Goal: Task Accomplishment & Management: Use online tool/utility

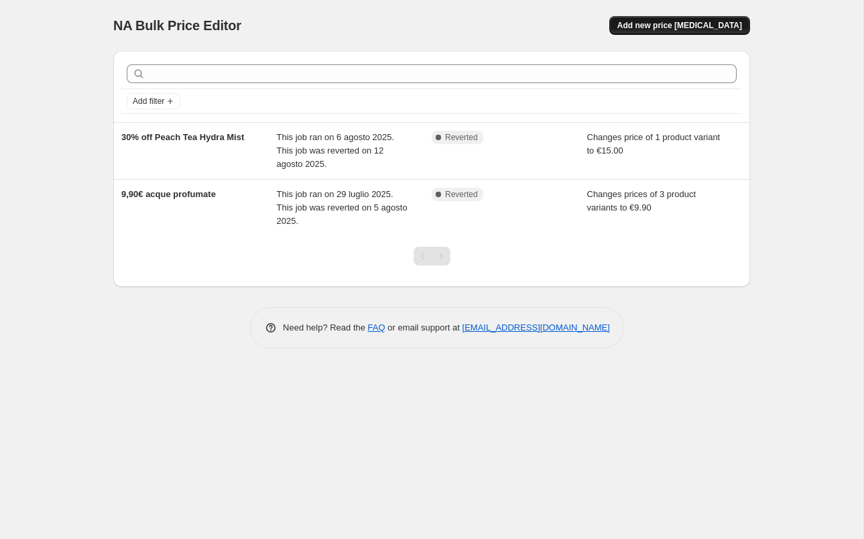
click at [698, 27] on span "Add new price change job" at bounding box center [679, 25] width 125 height 11
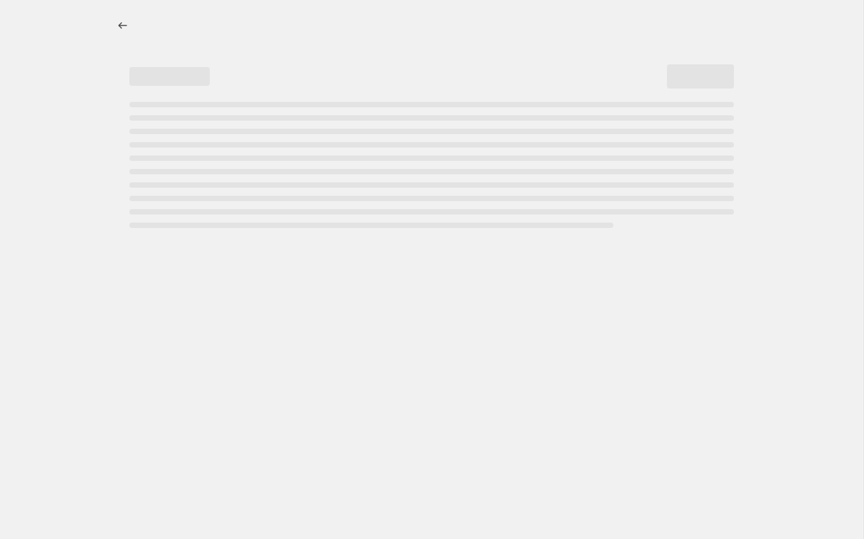
select select "percentage"
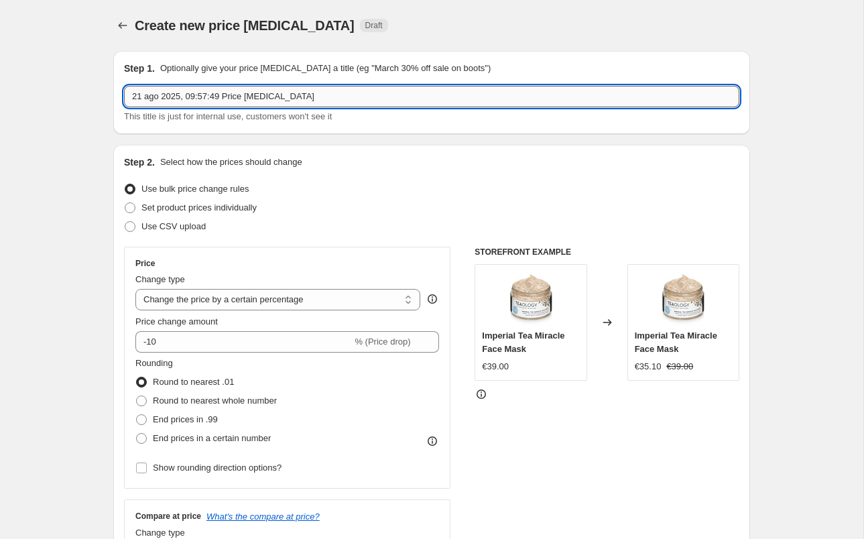
click at [368, 98] on input "21 ago 2025, 09:57:49 Price change job" at bounding box center [431, 96] width 615 height 21
click at [153, 95] on input "-20~ SIERI" at bounding box center [431, 96] width 615 height 21
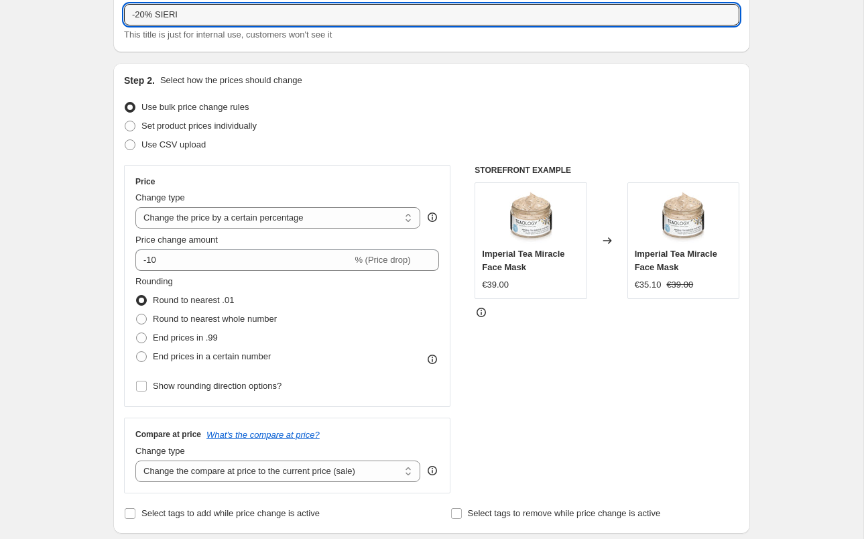
scroll to position [86, 0]
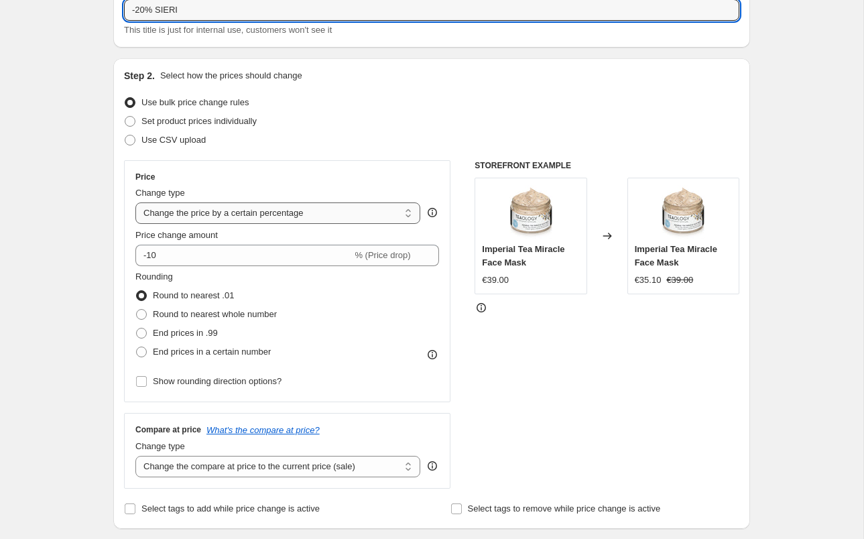
type input "-20% SIERI"
click at [232, 213] on select "Change the price to a certain amount Change the price by a certain amount Chang…" at bounding box center [277, 212] width 285 height 21
select select "to"
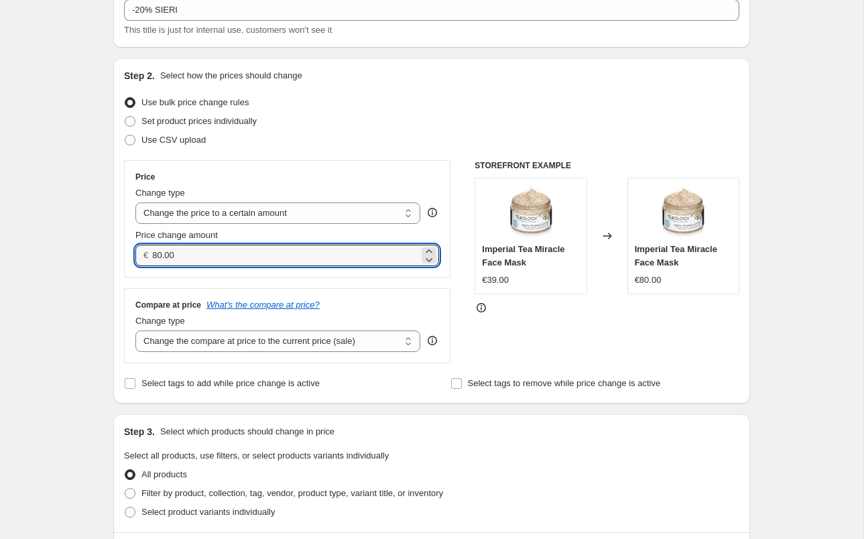
drag, startPoint x: 157, startPoint y: 257, endPoint x: 159, endPoint y: 271, distance: 14.3
click at [157, 257] on input "80.00" at bounding box center [285, 255] width 266 height 21
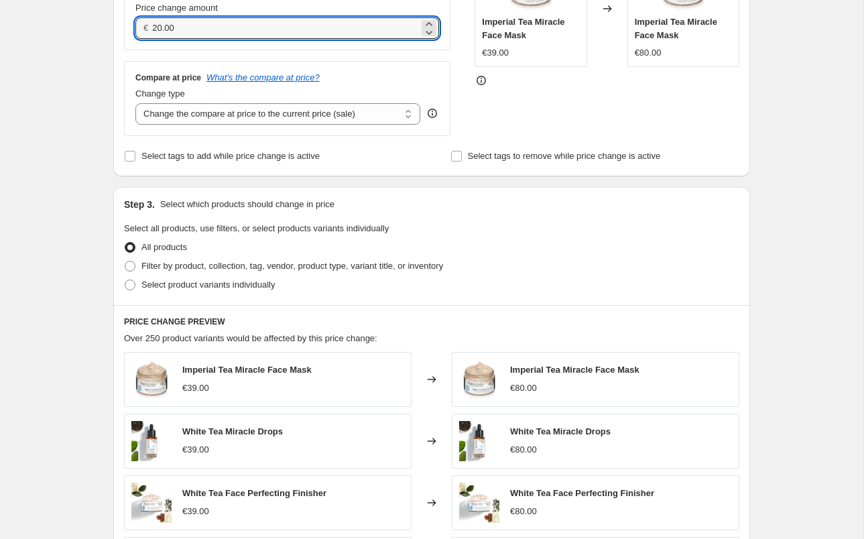
scroll to position [313, 0]
type input "20.00"
click at [134, 267] on span at bounding box center [130, 266] width 11 height 11
click at [125, 262] on input "Filter by product, collection, tag, vendor, product type, variant title, or inv…" at bounding box center [125, 261] width 1 height 1
radio input "true"
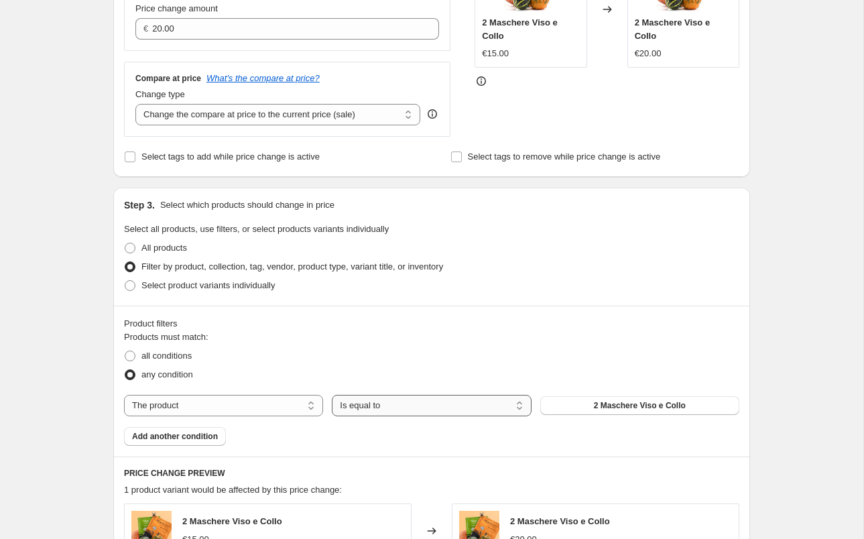
click at [409, 409] on select "Is equal to Is not equal to" at bounding box center [431, 405] width 199 height 21
click at [204, 411] on select "The product The product's collection The product's tag The product's vendor The…" at bounding box center [223, 405] width 199 height 21
select select "collection"
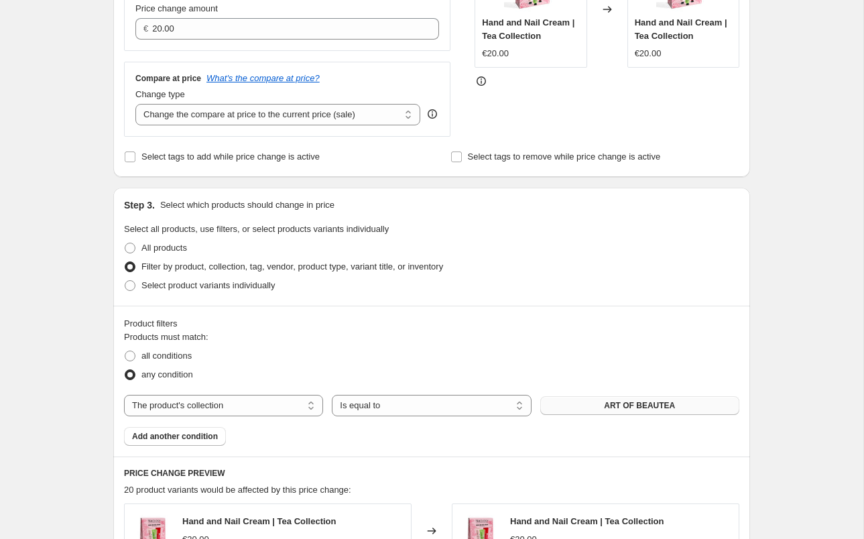
click at [620, 407] on span "ART OF BEAUTEA" at bounding box center [639, 405] width 71 height 11
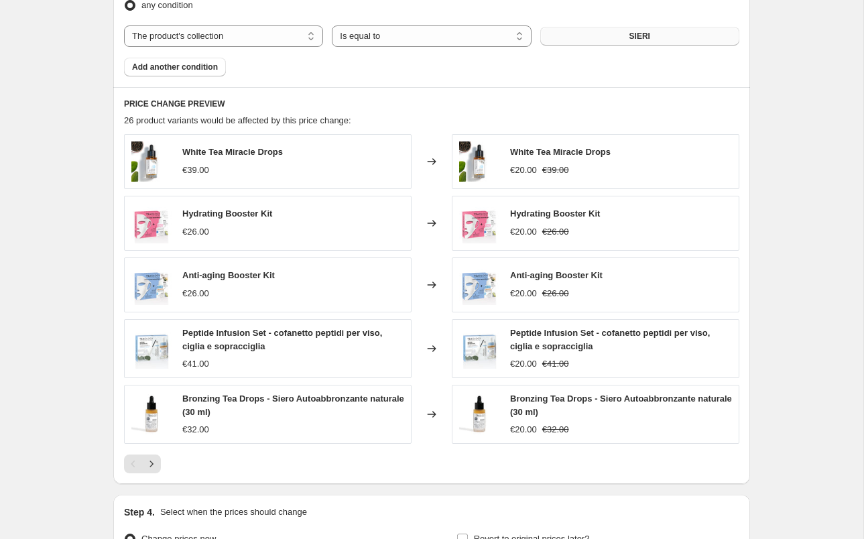
scroll to position [813, 0]
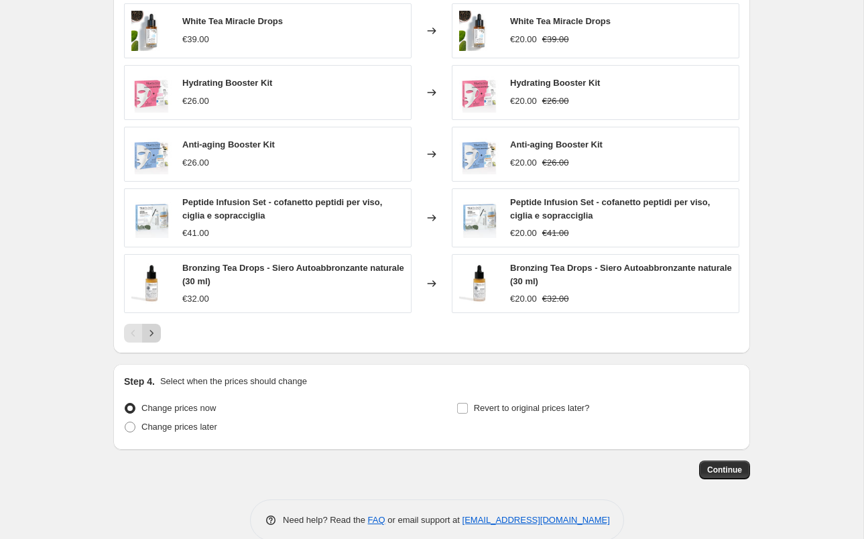
click at [155, 333] on icon "Next" at bounding box center [151, 332] width 13 height 13
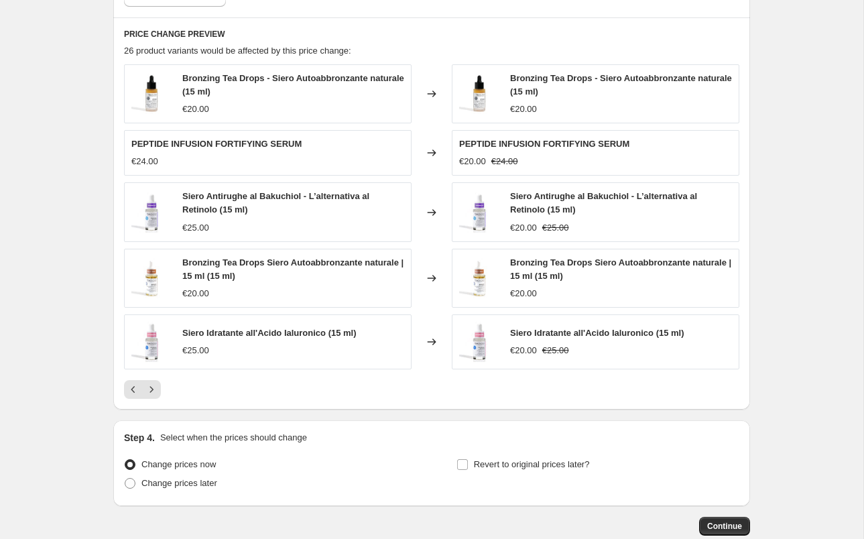
scroll to position [755, 0]
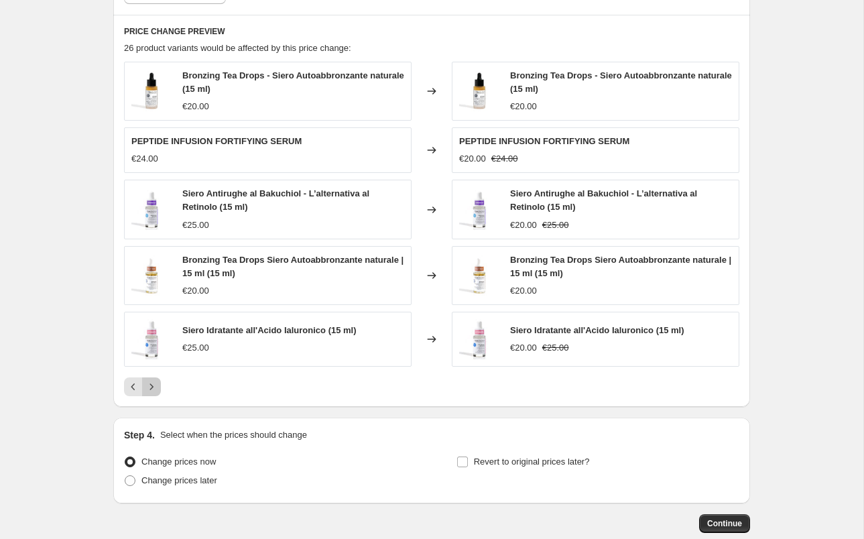
click at [151, 378] on button "Next" at bounding box center [151, 386] width 19 height 19
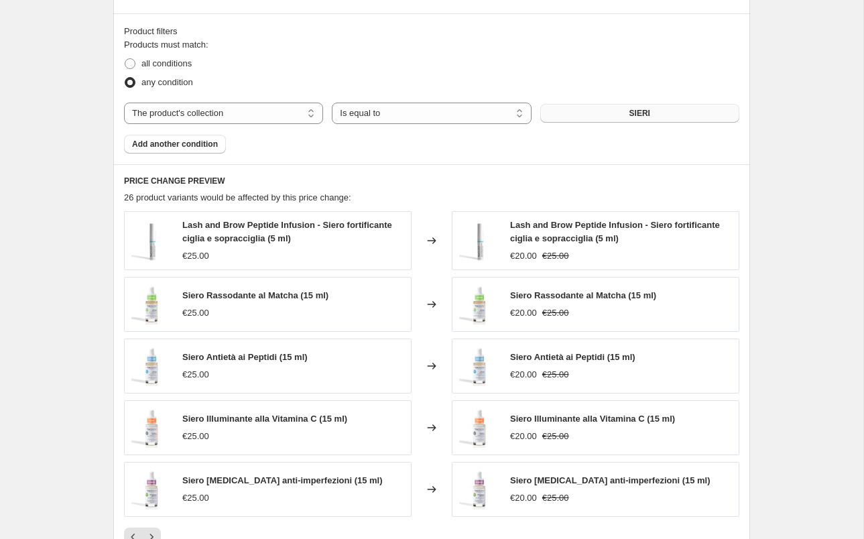
scroll to position [604, 0]
click at [184, 148] on span "Add another condition" at bounding box center [175, 145] width 86 height 11
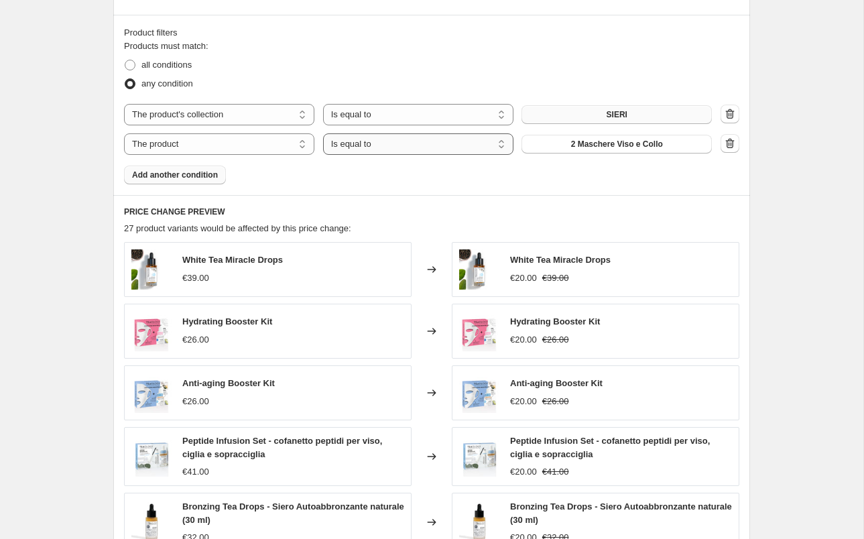
click at [393, 143] on select "Is equal to Is not equal to" at bounding box center [418, 143] width 190 height 21
select select "not_equal"
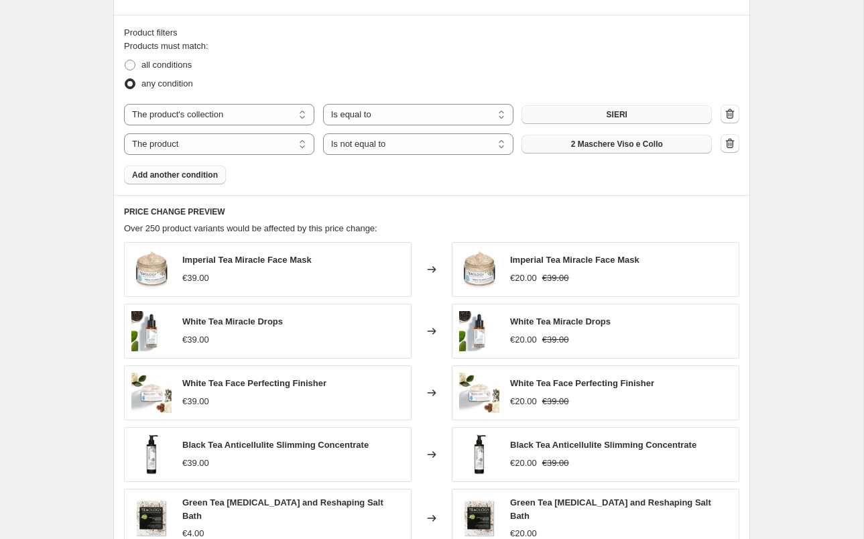
click at [573, 142] on span "2 Maschere Viso e Collo" at bounding box center [617, 144] width 92 height 11
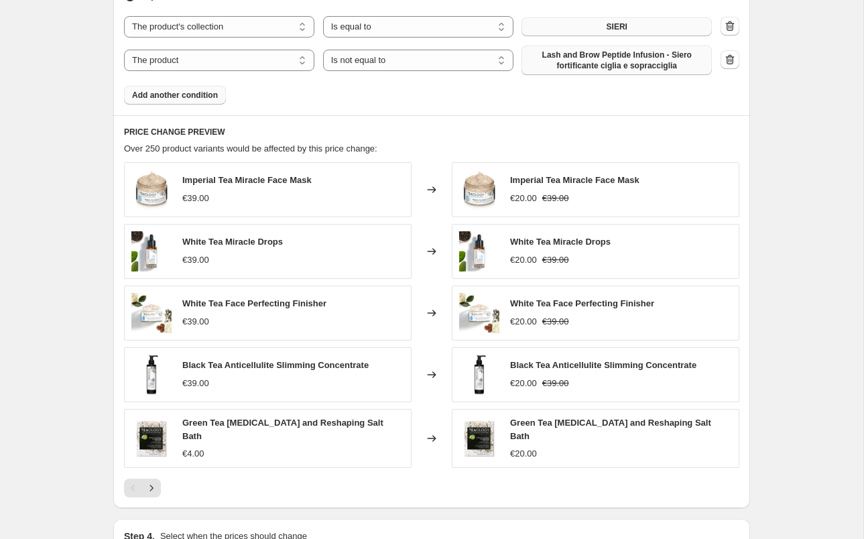
scroll to position [685, 0]
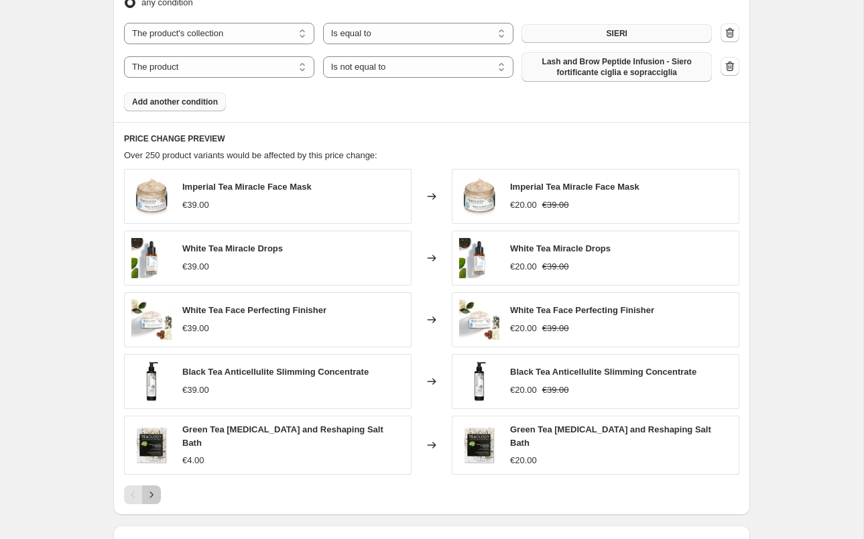
click at [156, 491] on icon "Next" at bounding box center [151, 494] width 13 height 13
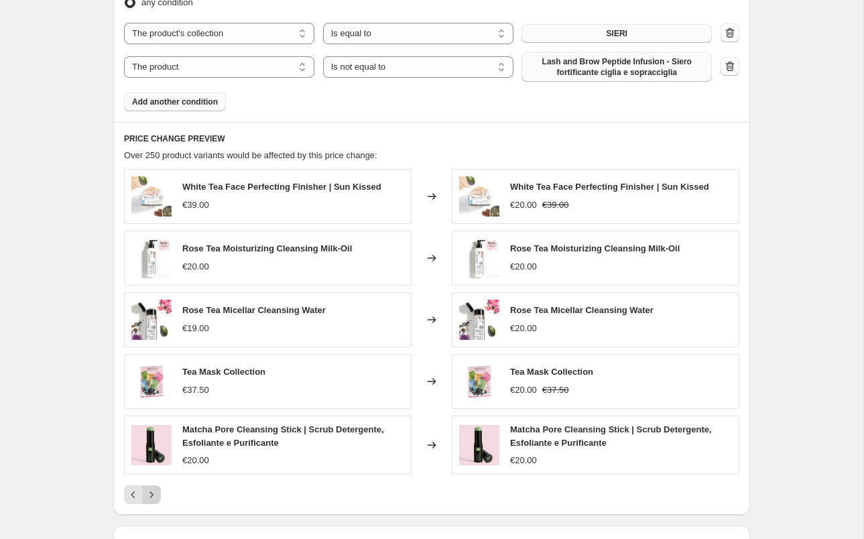
click at [156, 491] on icon "Next" at bounding box center [151, 494] width 13 height 13
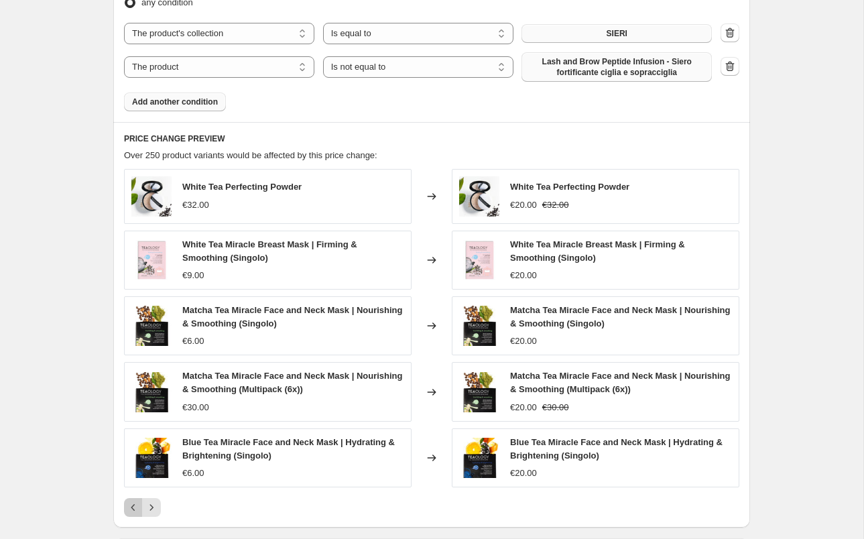
click at [134, 507] on icon "Previous" at bounding box center [133, 507] width 13 height 13
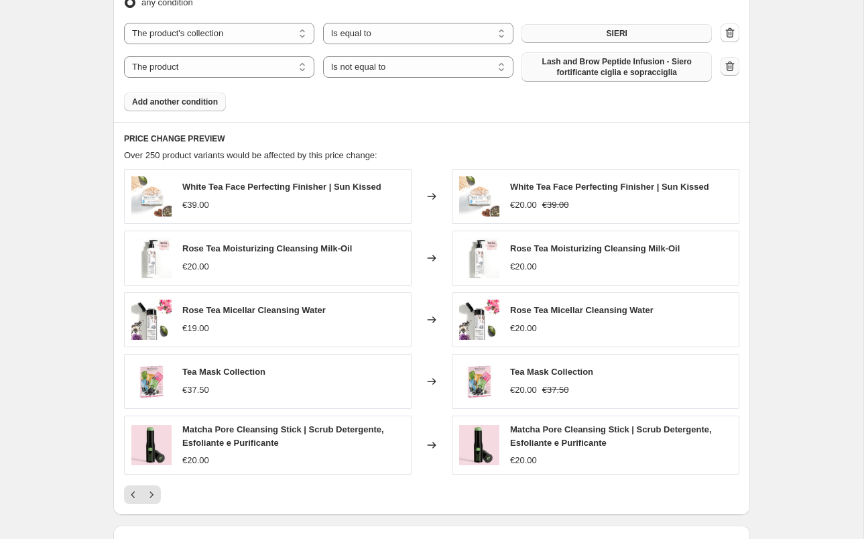
click at [725, 66] on icon "button" at bounding box center [729, 66] width 13 height 13
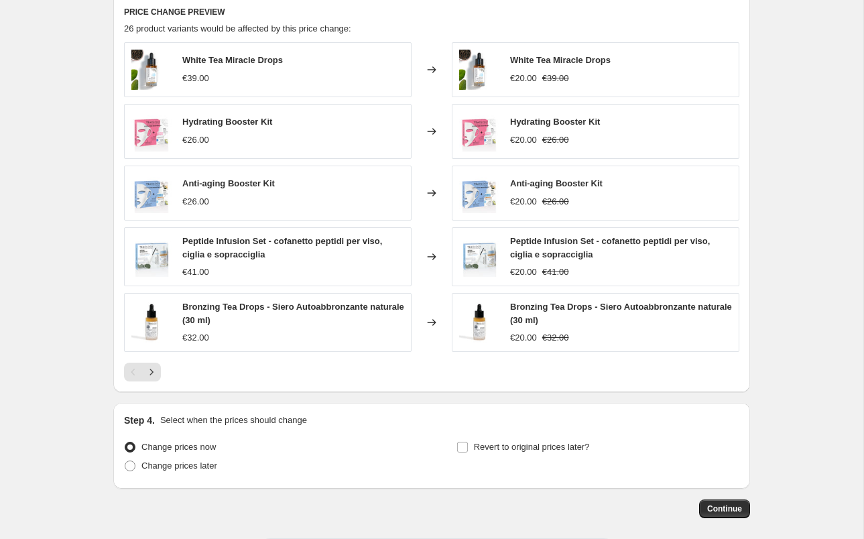
scroll to position [777, 0]
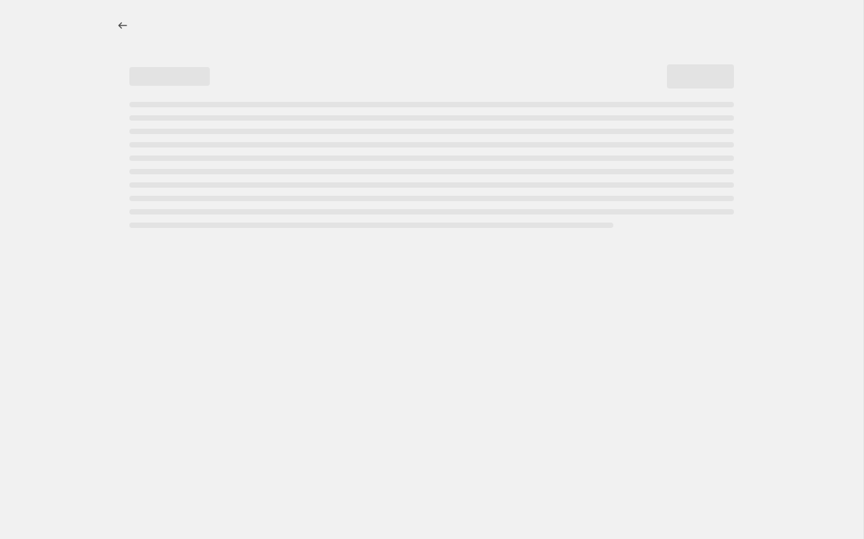
select select "percentage"
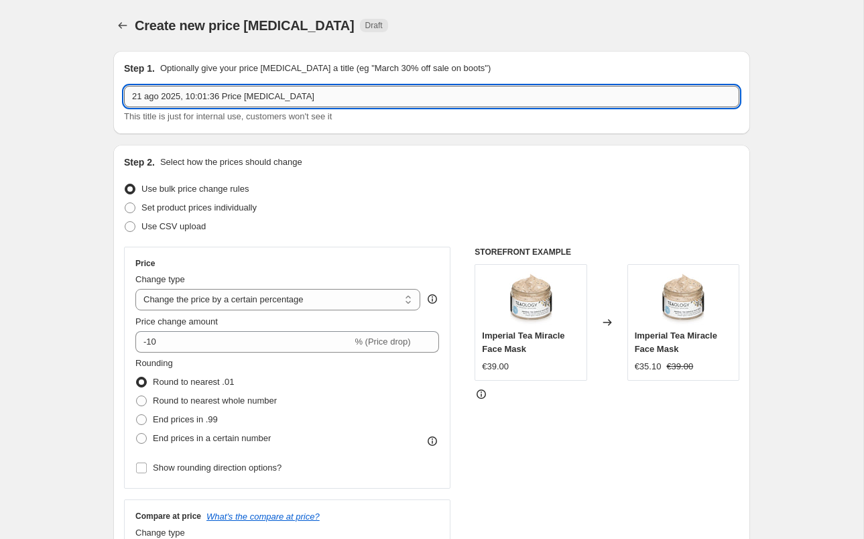
click at [336, 100] on input "21 ago 2025, 10:01:36 Price change job" at bounding box center [431, 96] width 615 height 21
type input "-20% sieri"
click at [363, 302] on select "Change the price to a certain amount Change the price by a certain amount Chang…" at bounding box center [277, 299] width 285 height 21
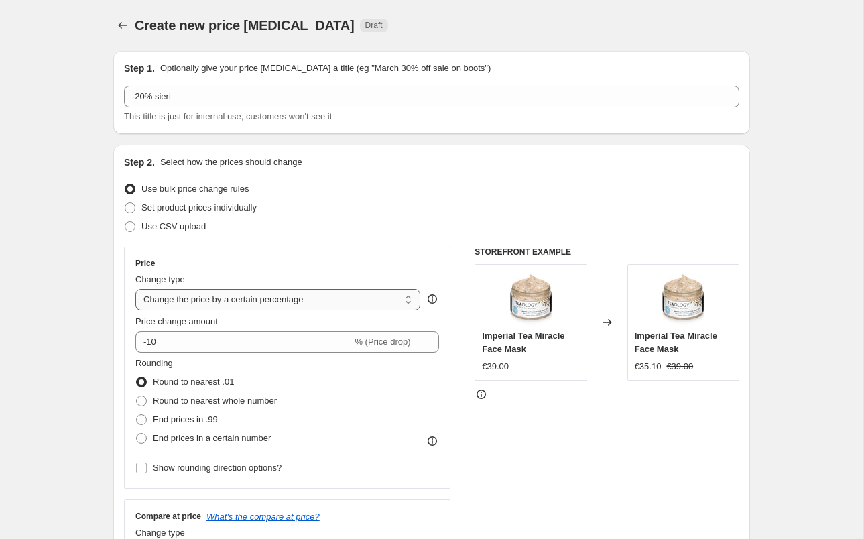
select select "to"
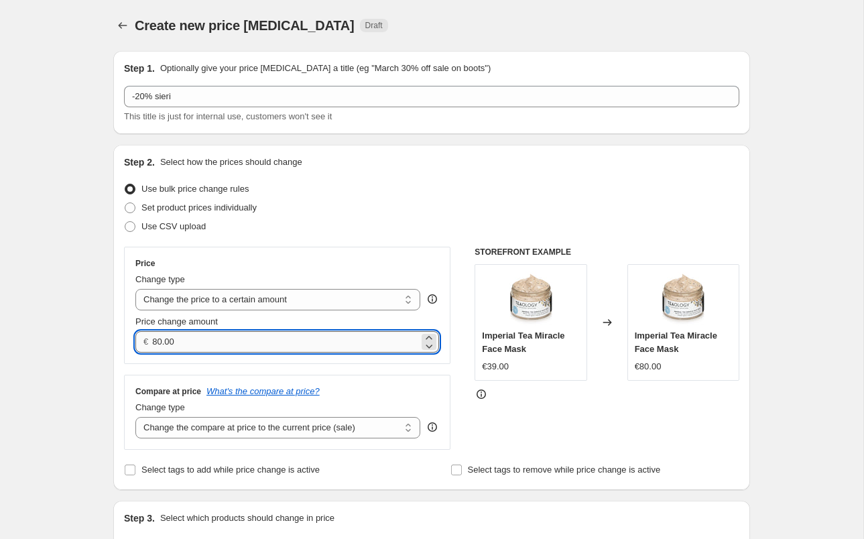
drag, startPoint x: 157, startPoint y: 339, endPoint x: 166, endPoint y: 344, distance: 9.9
click at [157, 339] on input "80.00" at bounding box center [285, 341] width 266 height 21
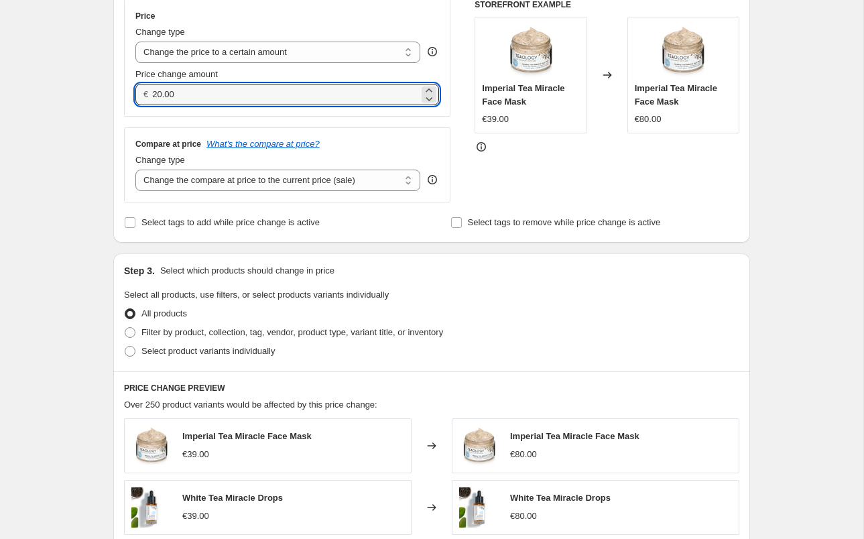
scroll to position [255, 0]
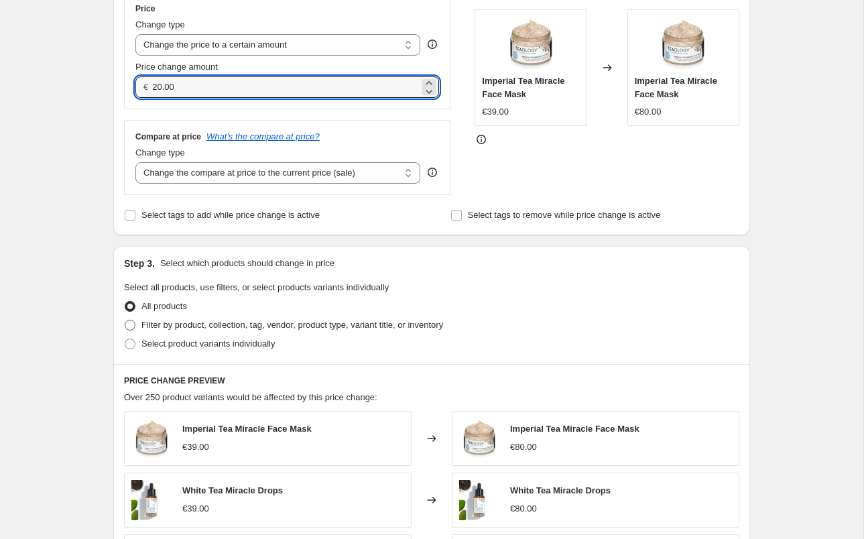
type input "20.00"
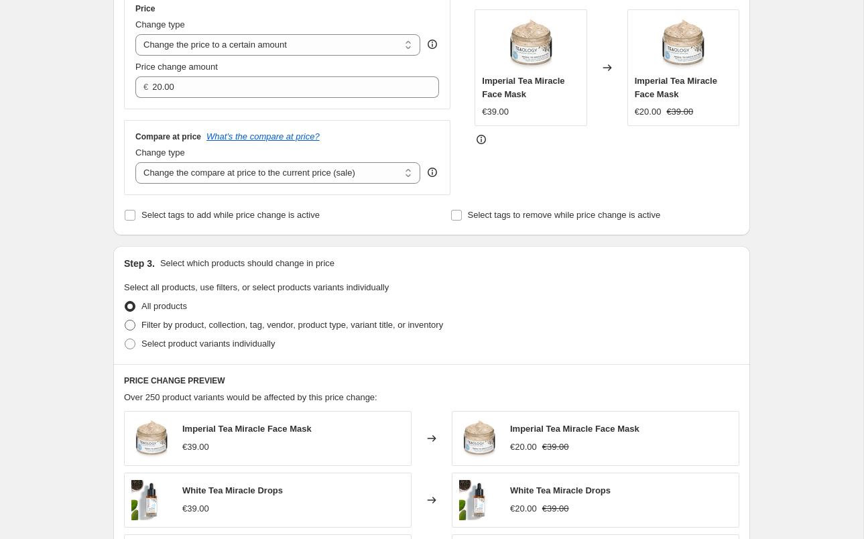
click at [137, 324] on label "Filter by product, collection, tag, vendor, product type, variant title, or inv…" at bounding box center [283, 325] width 319 height 19
click at [125, 320] on input "Filter by product, collection, tag, vendor, product type, variant title, or inv…" at bounding box center [125, 320] width 1 height 1
radio input "true"
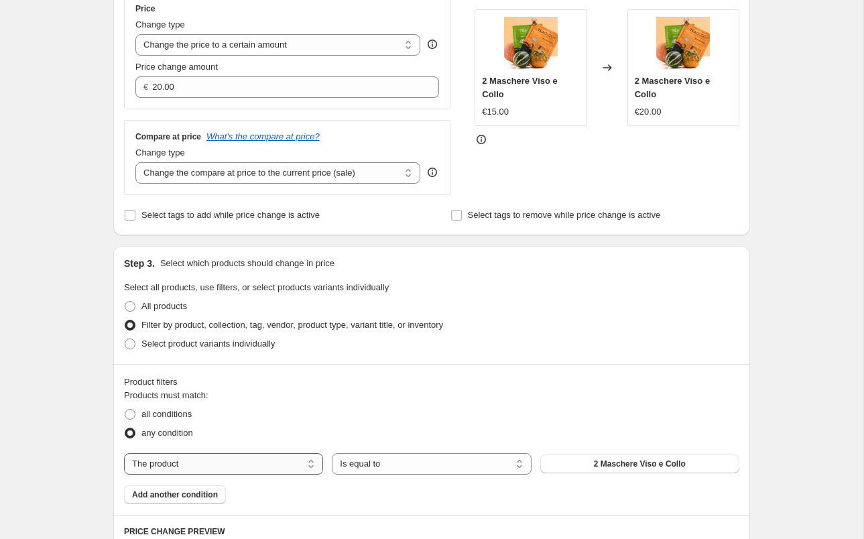
click at [201, 466] on select "The product The product's collection The product's tag The product's vendor The…" at bounding box center [223, 463] width 199 height 21
select select "collection"
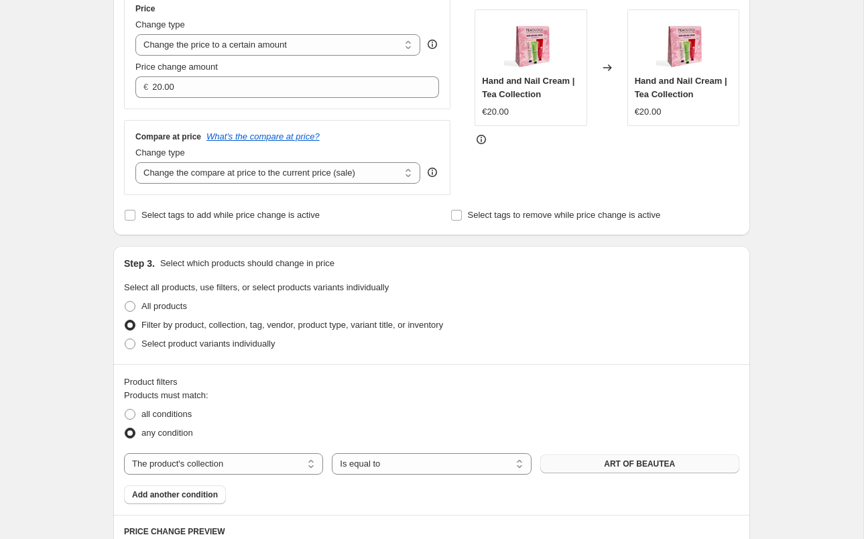
click at [632, 466] on span "ART OF BEAUTEA" at bounding box center [639, 463] width 71 height 11
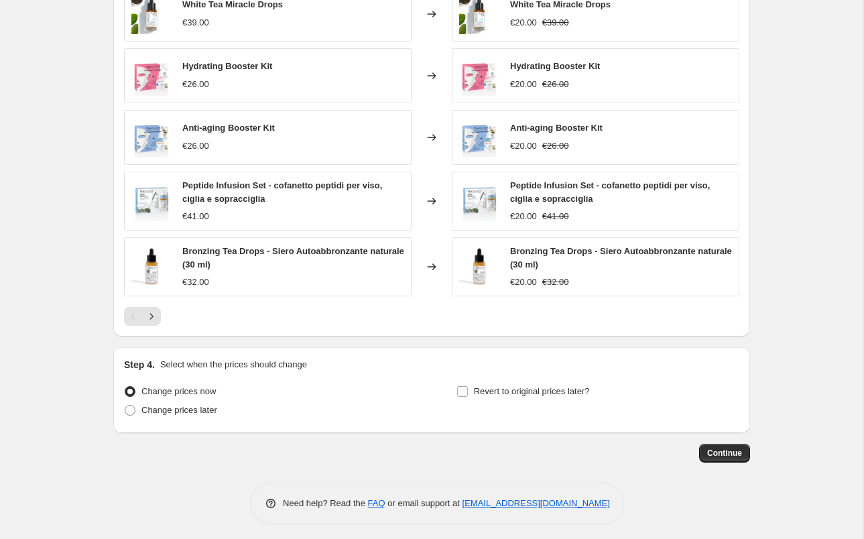
scroll to position [830, 0]
click at [155, 315] on icon "Next" at bounding box center [151, 315] width 13 height 13
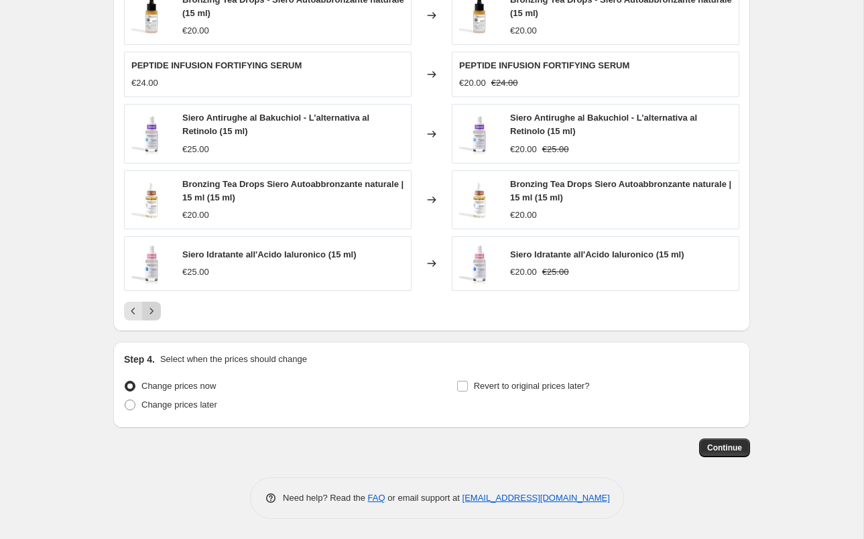
click at [155, 315] on icon "Next" at bounding box center [151, 310] width 13 height 13
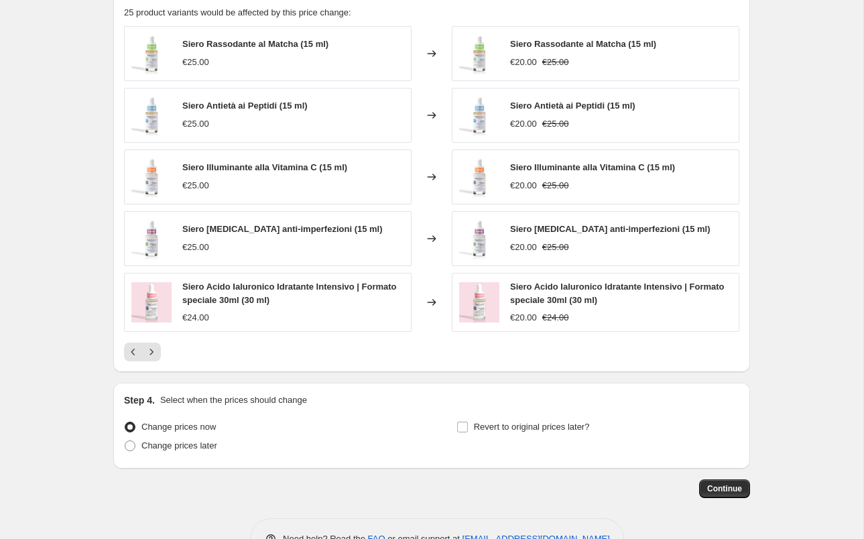
scroll to position [793, 0]
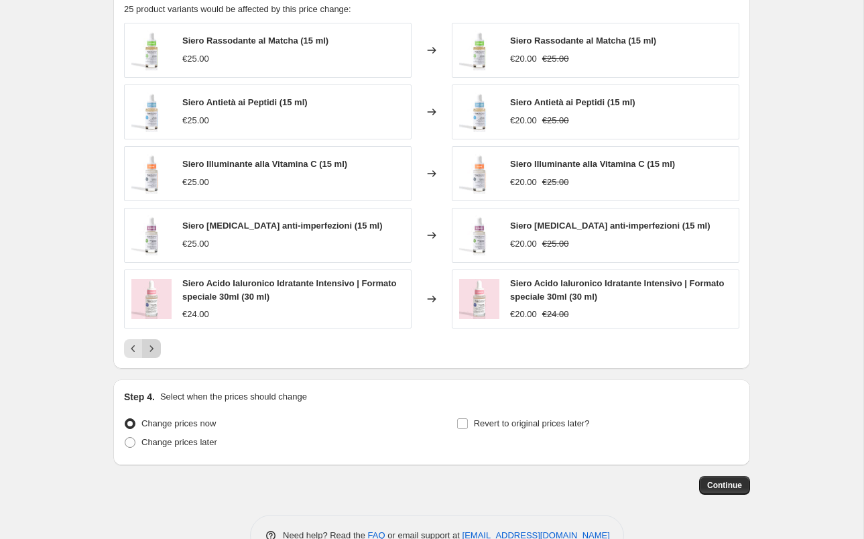
click at [149, 346] on icon "Next" at bounding box center [151, 348] width 13 height 13
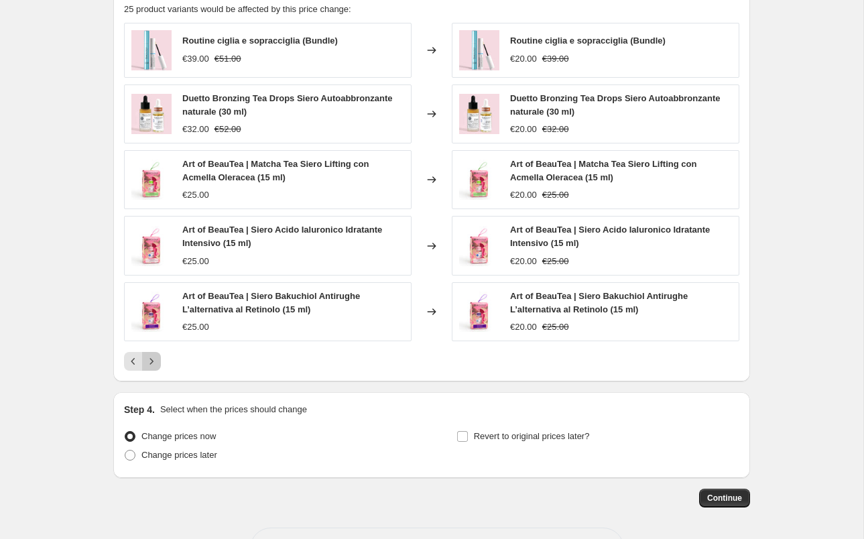
click at [152, 359] on icon "Next" at bounding box center [151, 361] width 13 height 13
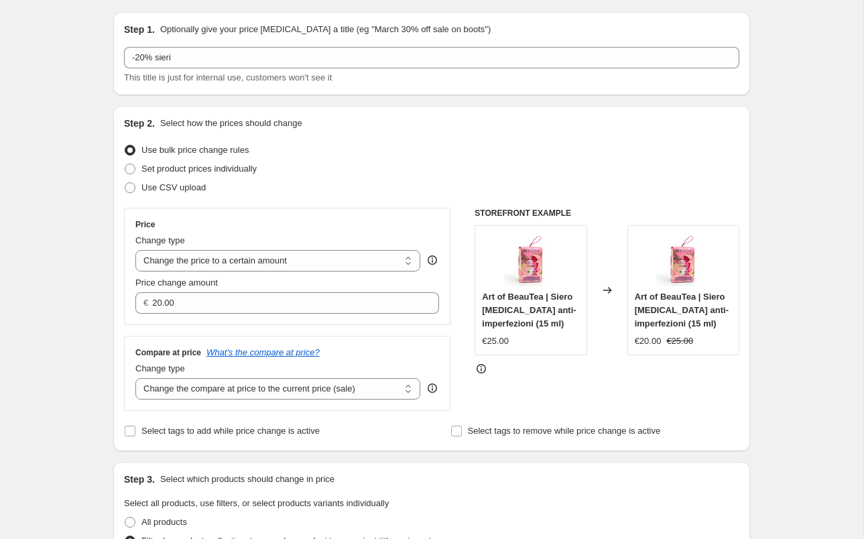
scroll to position [37, 0]
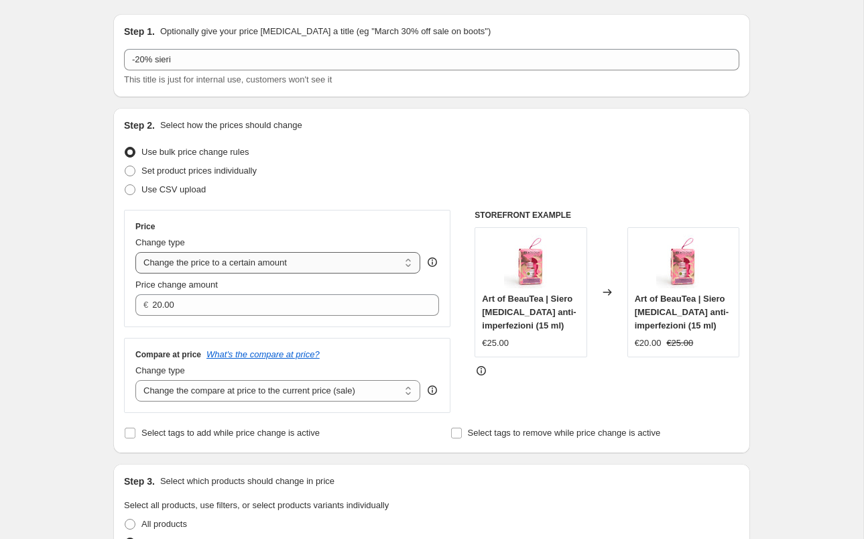
click at [227, 266] on select "Change the price to a certain amount Change the price by a certain amount Chang…" at bounding box center [277, 262] width 285 height 21
select select "percentage"
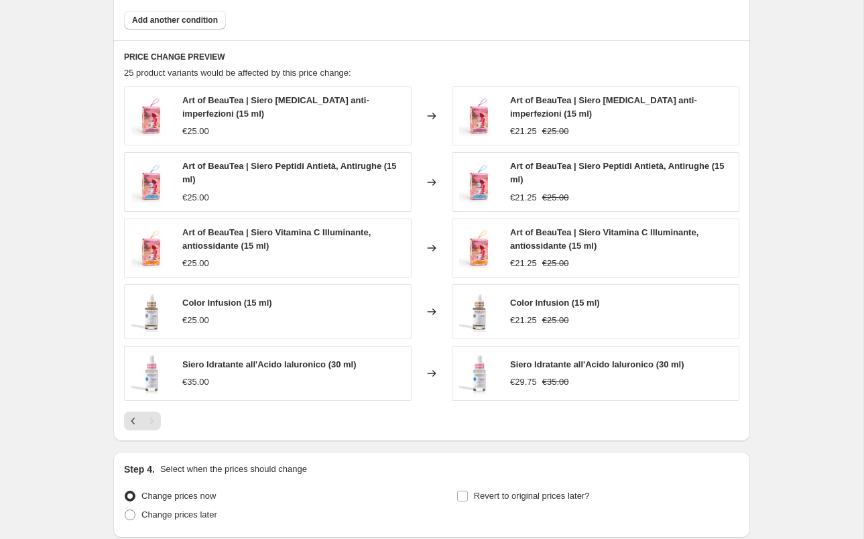
scroll to position [858, 0]
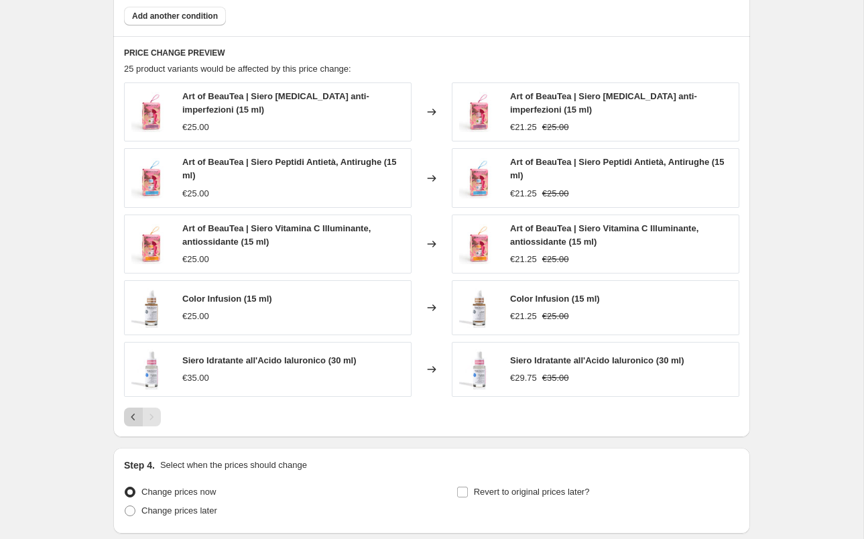
click at [133, 412] on icon "Previous" at bounding box center [133, 416] width 13 height 13
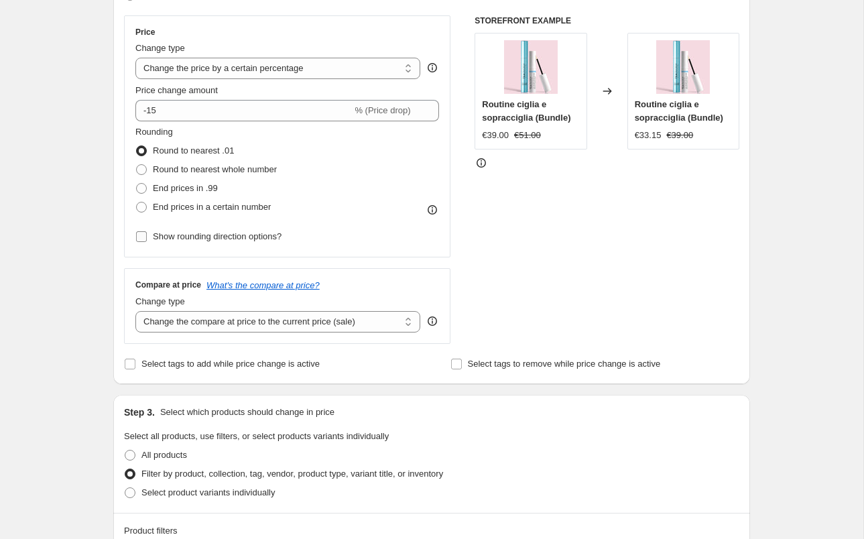
scroll to position [228, 0]
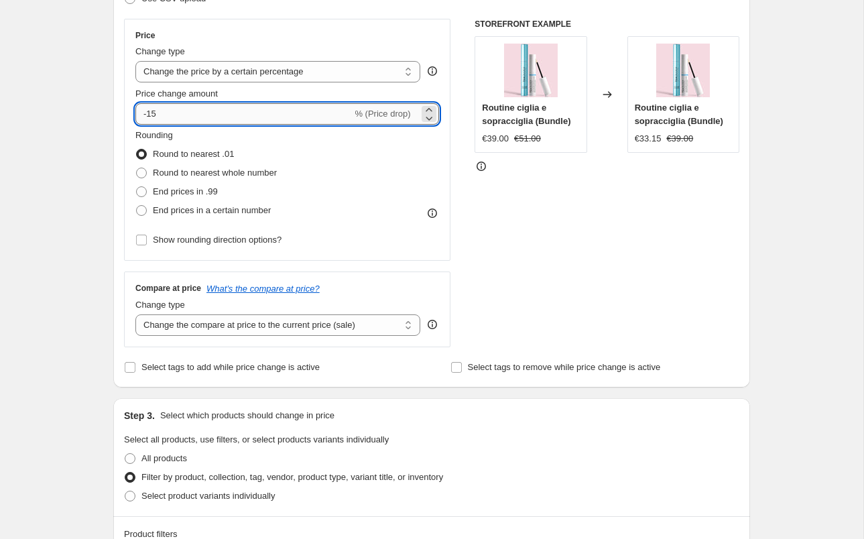
click at [162, 114] on input "-15" at bounding box center [243, 113] width 216 height 21
type input "-1"
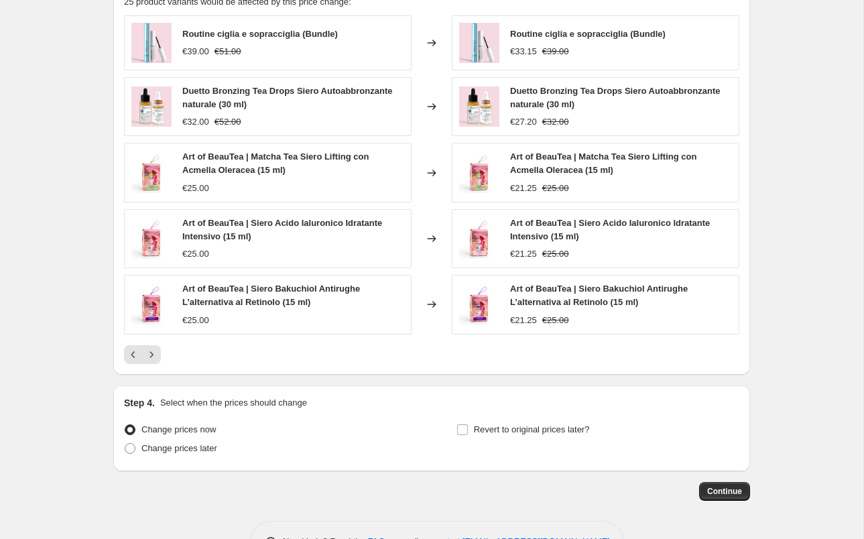
scroll to position [937, 0]
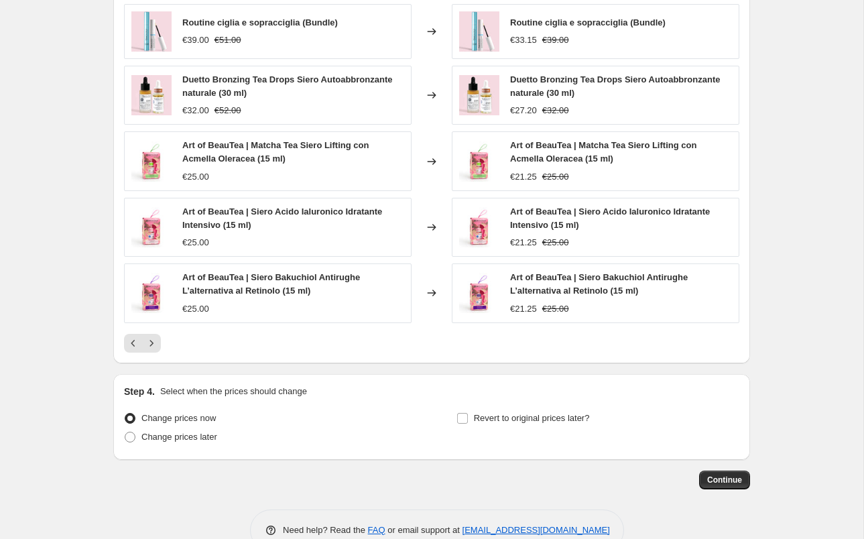
type input "-20"
drag, startPoint x: 123, startPoint y: 344, endPoint x: 133, endPoint y: 346, distance: 10.1
click at [123, 344] on div "PRICE CHANGE PREVIEW 25 product variants would be affected by this price change…" at bounding box center [431, 160] width 637 height 405
click at [133, 346] on icon "Previous" at bounding box center [133, 342] width 13 height 13
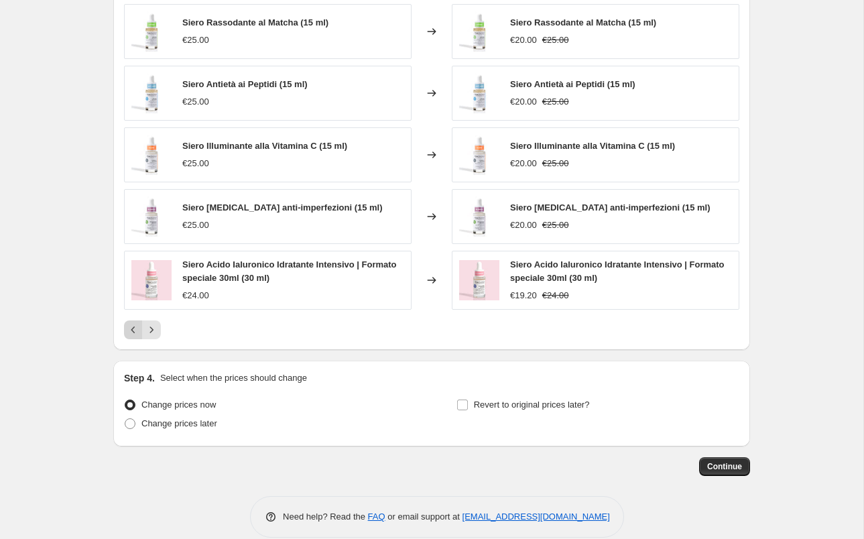
click at [135, 335] on icon "Previous" at bounding box center [133, 329] width 13 height 13
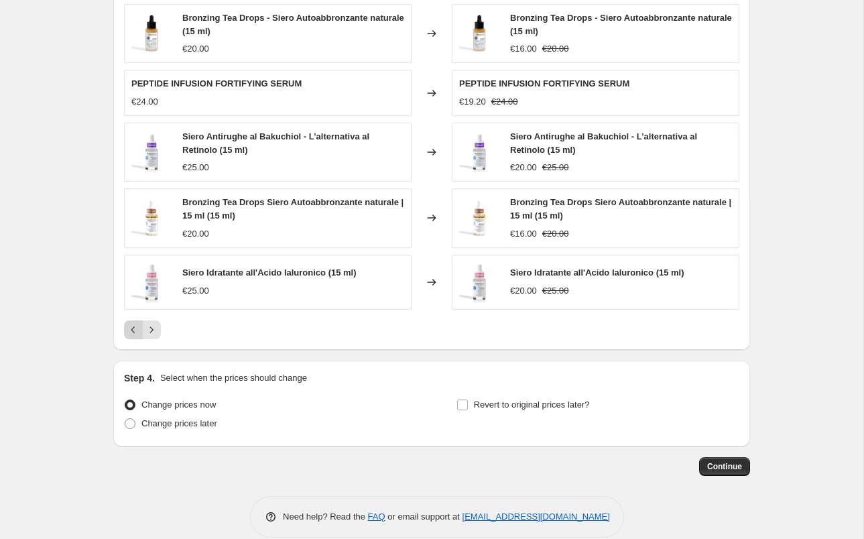
click at [135, 332] on icon "Previous" at bounding box center [133, 329] width 13 height 13
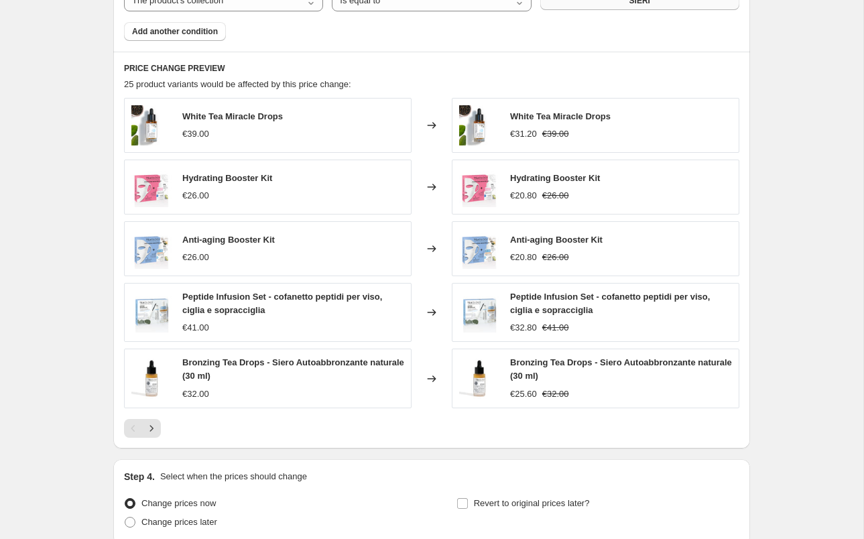
scroll to position [960, 0]
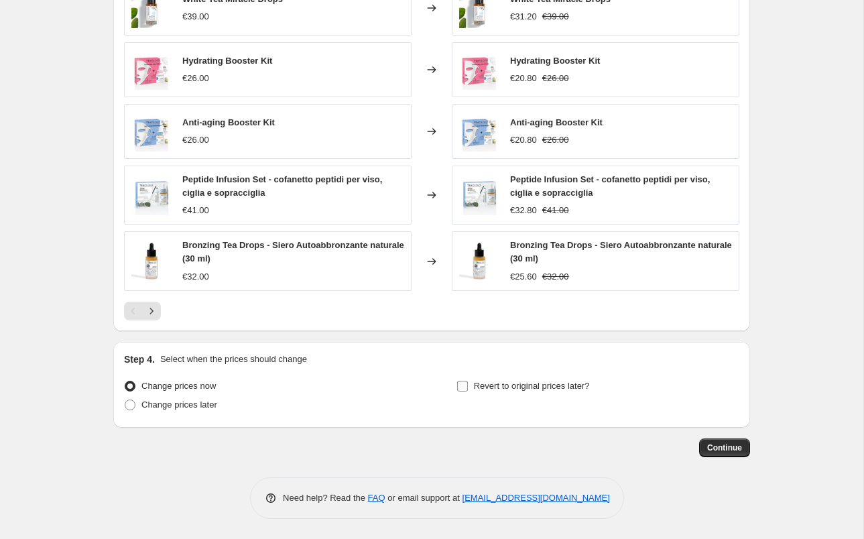
click at [466, 389] on input "Revert to original prices later?" at bounding box center [462, 386] width 11 height 11
checkbox input "true"
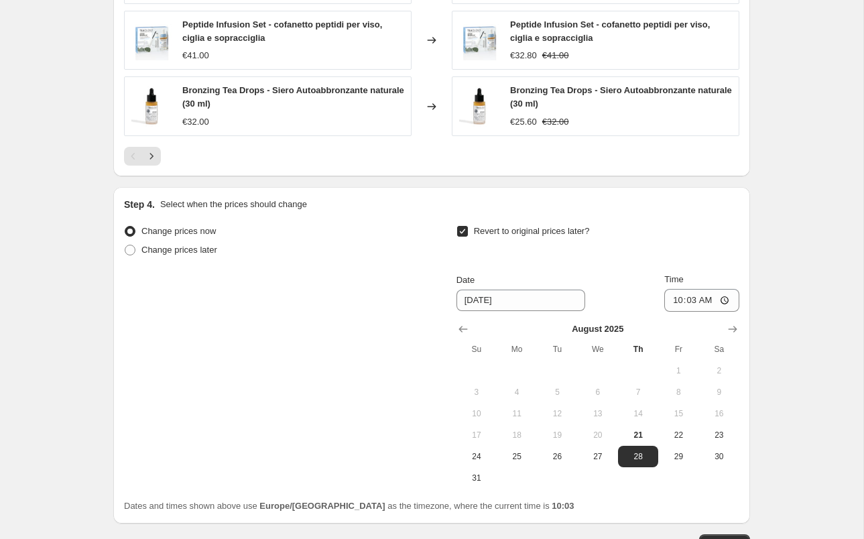
scroll to position [1165, 0]
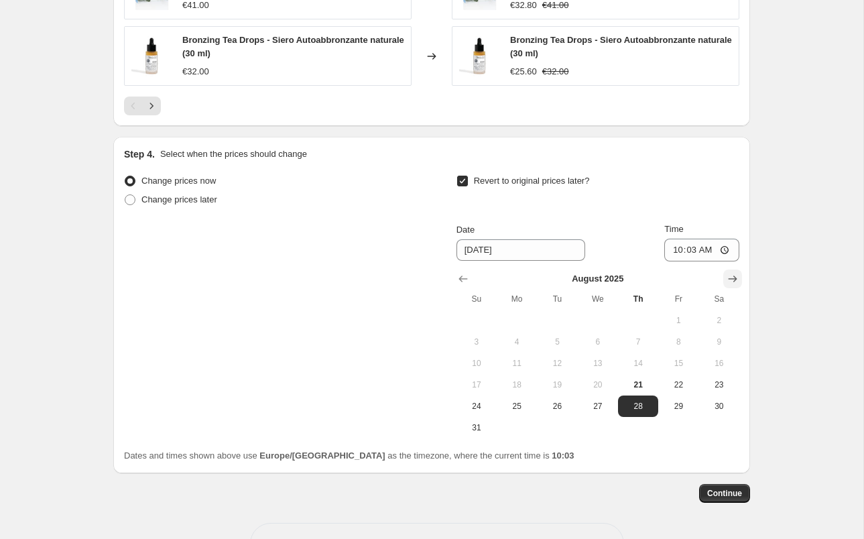
click at [726, 279] on icon "Show next month, September 2025" at bounding box center [732, 278] width 13 height 13
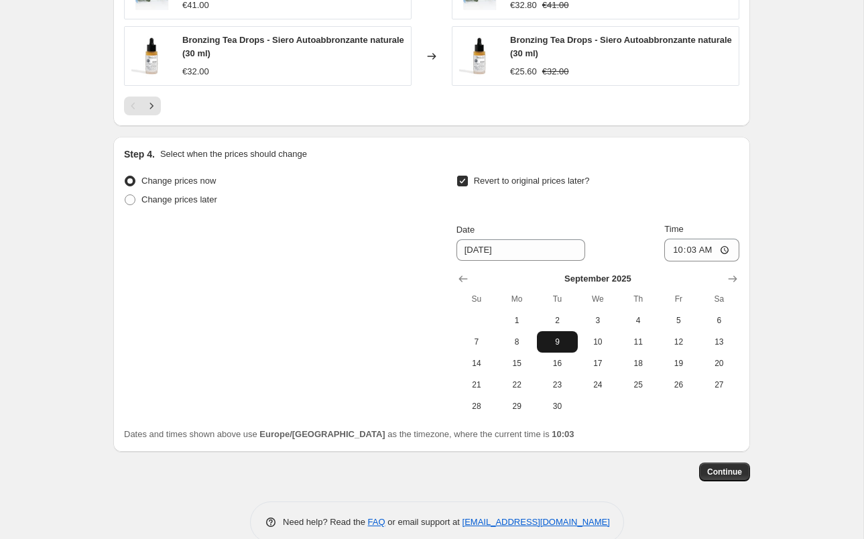
click at [552, 343] on span "9" at bounding box center [556, 341] width 29 height 11
type input "[DATE]"
click at [702, 241] on input "10:03" at bounding box center [701, 250] width 75 height 23
click at [702, 248] on input "10:03" at bounding box center [701, 250] width 75 height 23
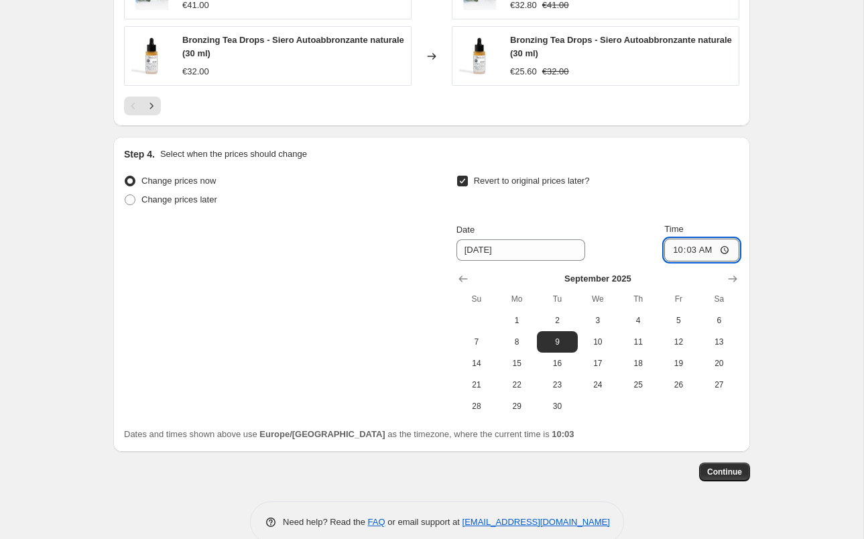
click at [689, 249] on input "10:03" at bounding box center [701, 250] width 75 height 23
type input "23:59"
click at [717, 469] on span "Continue" at bounding box center [724, 471] width 35 height 11
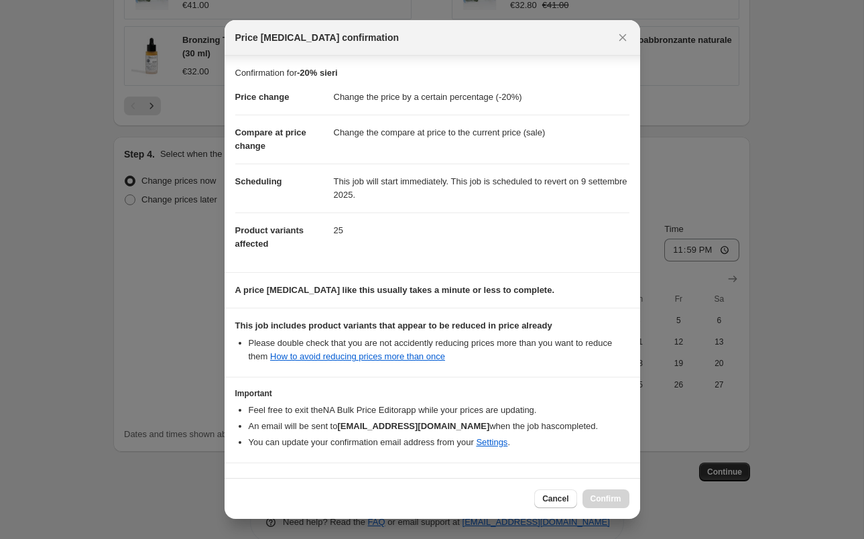
scroll to position [52, 0]
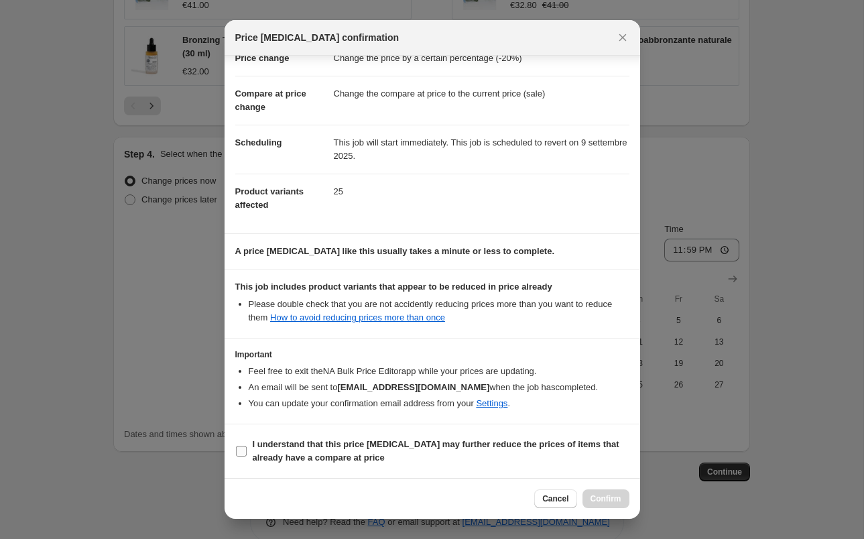
click at [241, 447] on input "I understand that this price change job may further reduce the prices of items …" at bounding box center [241, 451] width 11 height 11
checkbox input "true"
click at [594, 495] on span "Confirm" at bounding box center [605, 498] width 31 height 11
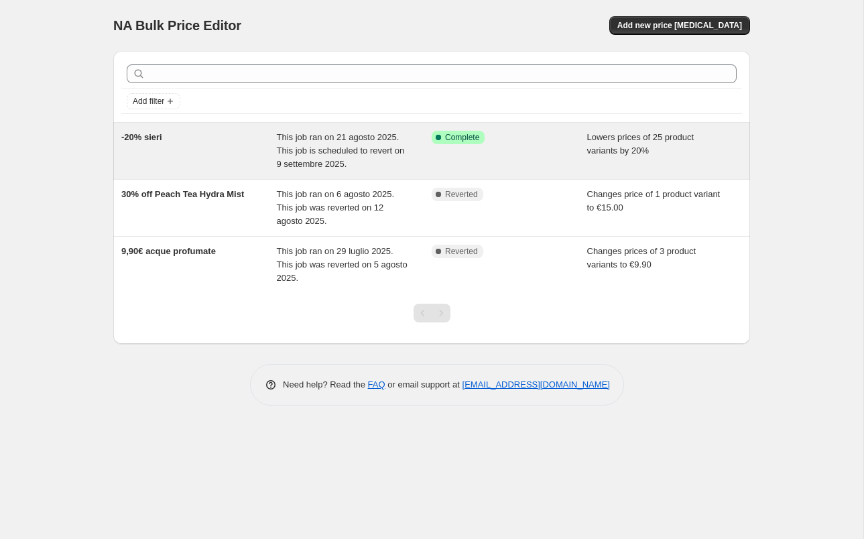
click at [305, 136] on span "This job ran on 21 agosto 2025. This job is scheduled to revert on 9 settembre …" at bounding box center [341, 150] width 128 height 37
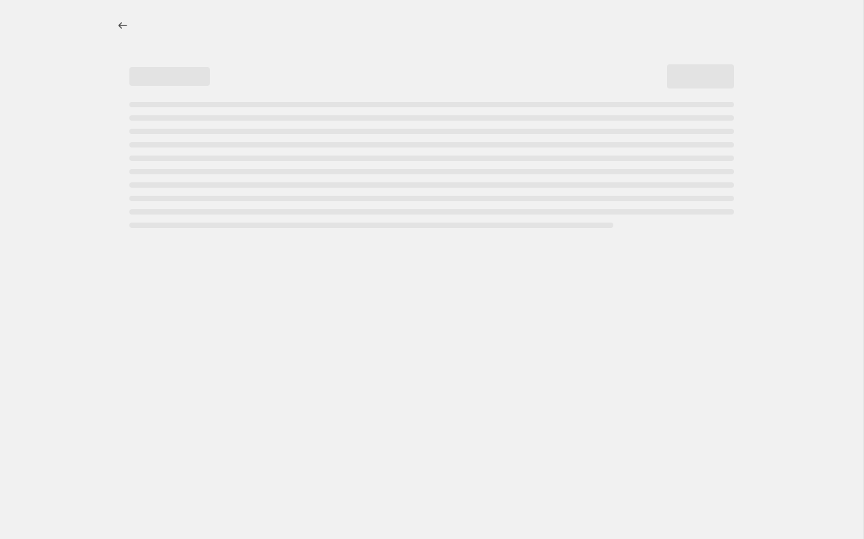
select select "percentage"
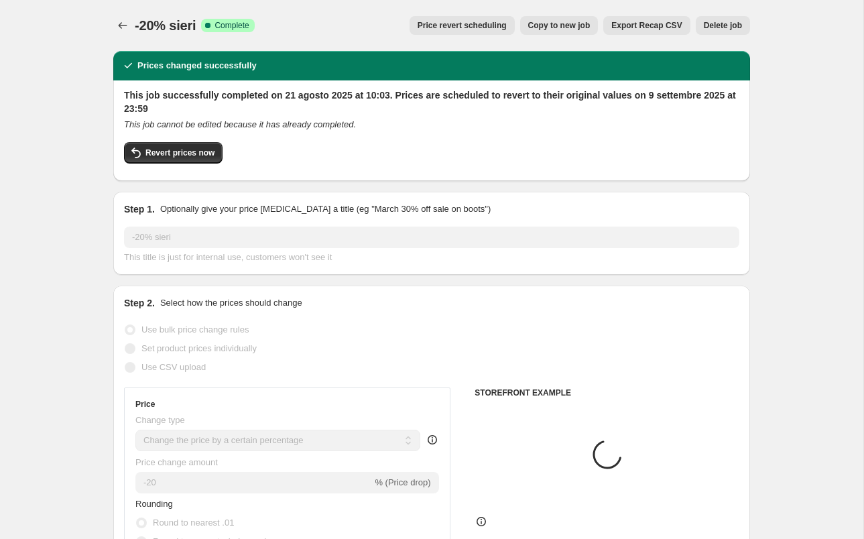
select select "collection"
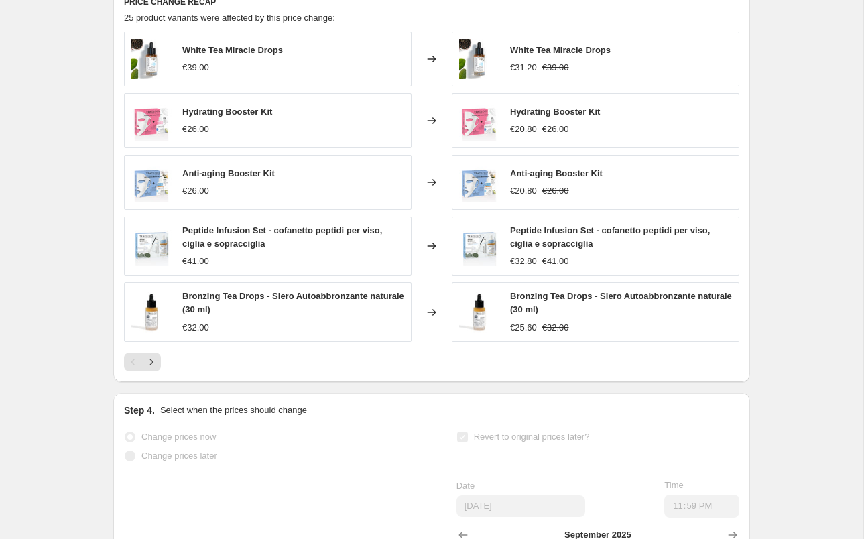
scroll to position [1053, 0]
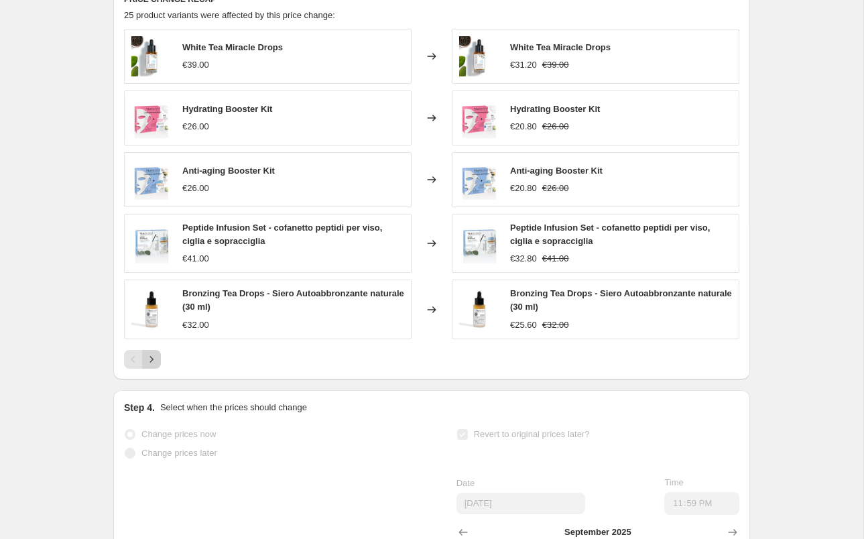
click at [152, 359] on icon "Next" at bounding box center [151, 359] width 3 height 6
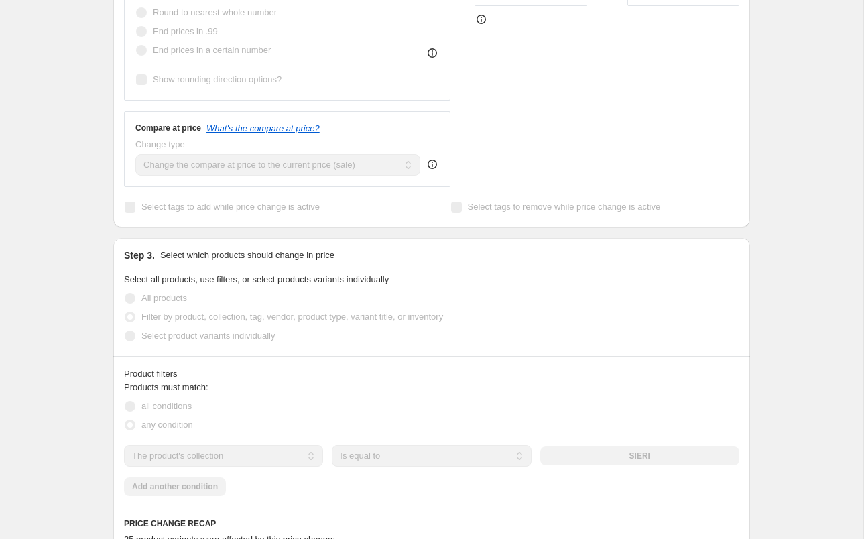
scroll to position [0, 0]
